Goal: Task Accomplishment & Management: Manage account settings

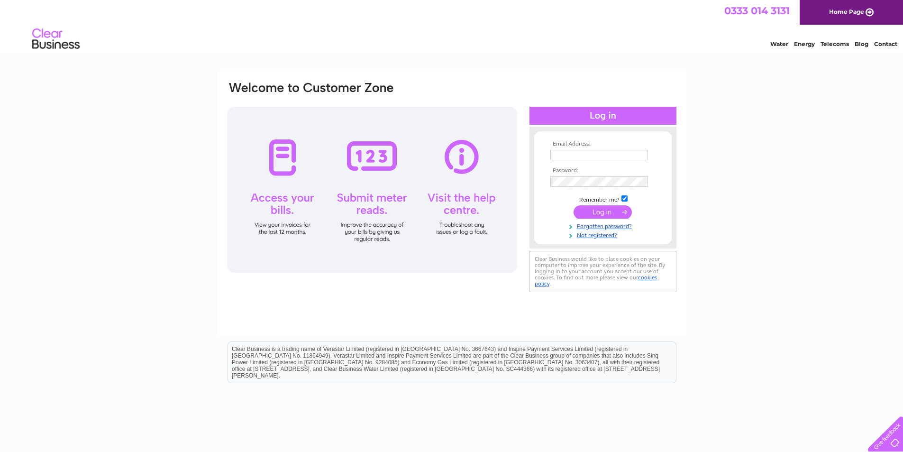
click at [579, 156] on input "text" at bounding box center [599, 155] width 98 height 10
type input "cicchirillo@btconnect.com"
click at [595, 210] on input "submit" at bounding box center [602, 212] width 58 height 13
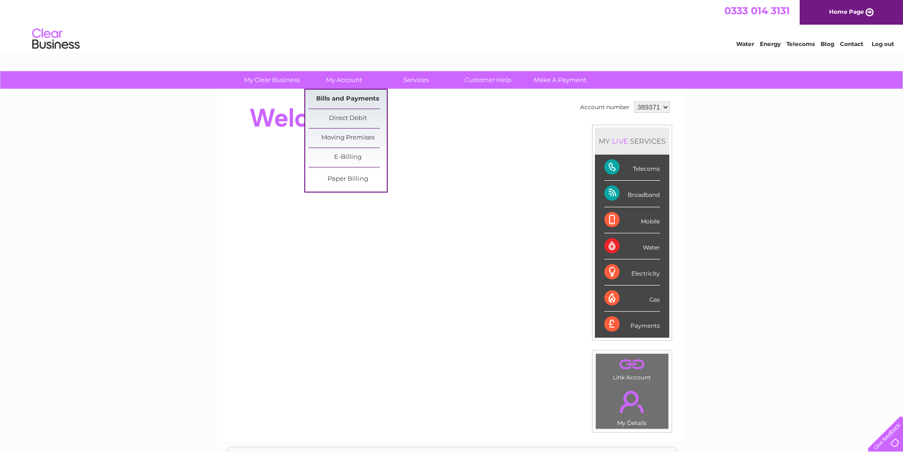
click at [335, 98] on link "Bills and Payments" at bounding box center [347, 99] width 78 height 19
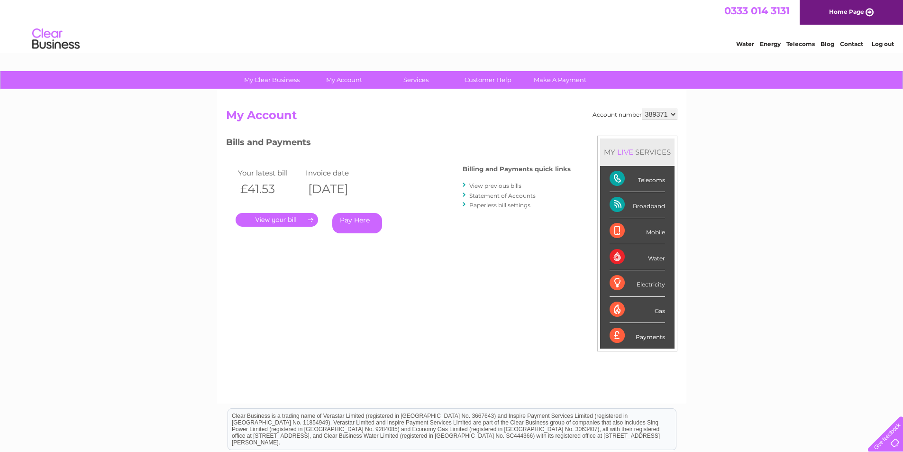
click at [265, 221] on link "." at bounding box center [276, 220] width 82 height 14
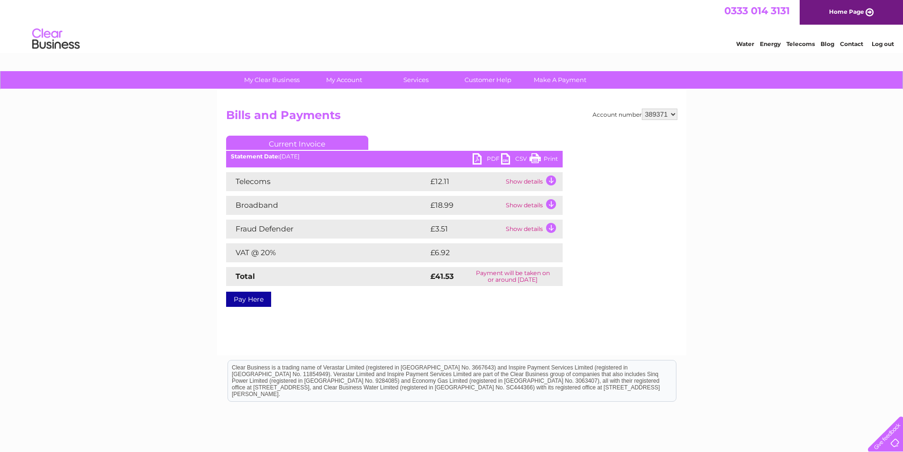
click at [478, 158] on link "PDF" at bounding box center [486, 160] width 28 height 14
